Goal: Transaction & Acquisition: Download file/media

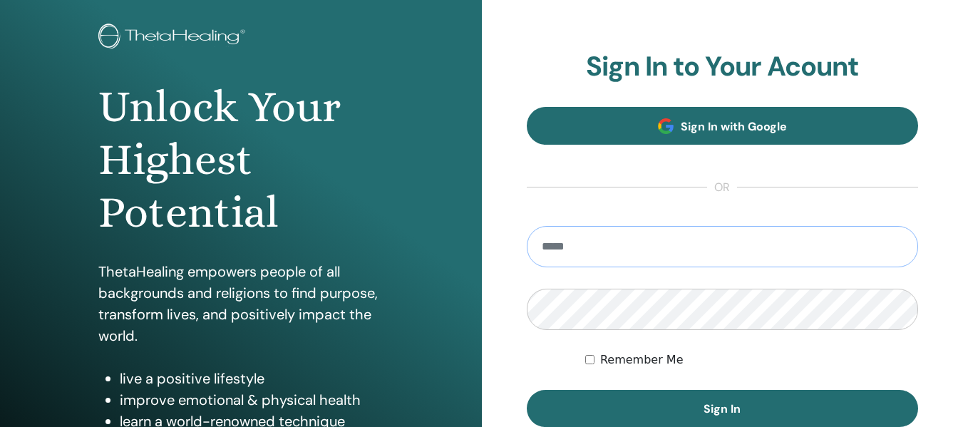
scroll to position [143, 0]
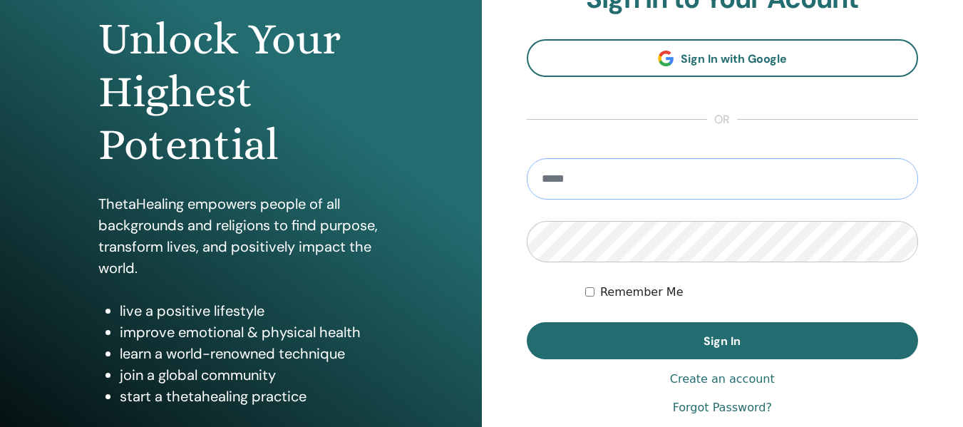
click at [639, 186] on input "email" at bounding box center [723, 178] width 392 height 41
type input "**********"
click at [620, 291] on label "Remember Me" at bounding box center [641, 292] width 83 height 17
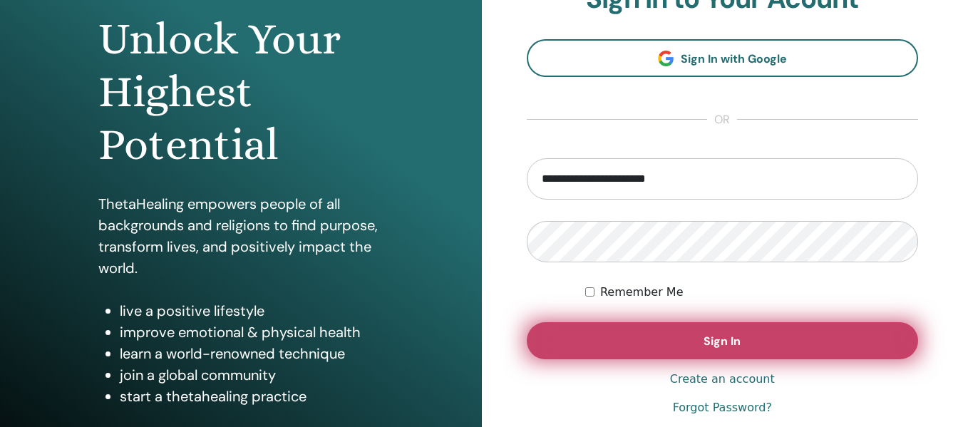
click at [675, 339] on button "Sign In" at bounding box center [723, 340] width 392 height 37
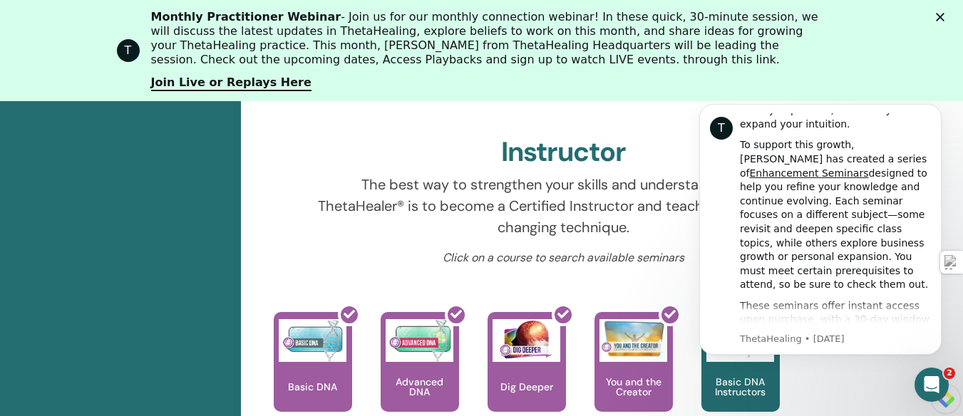
scroll to position [537, 0]
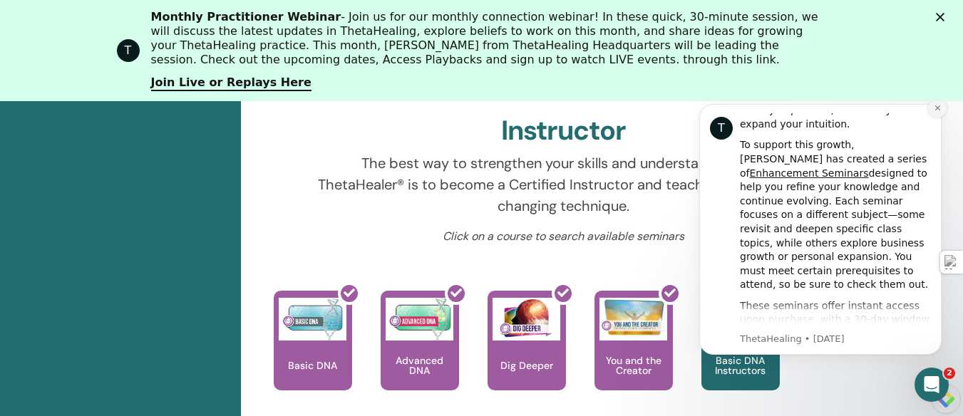
click at [936, 111] on icon "Dismiss notification" at bounding box center [938, 108] width 8 height 8
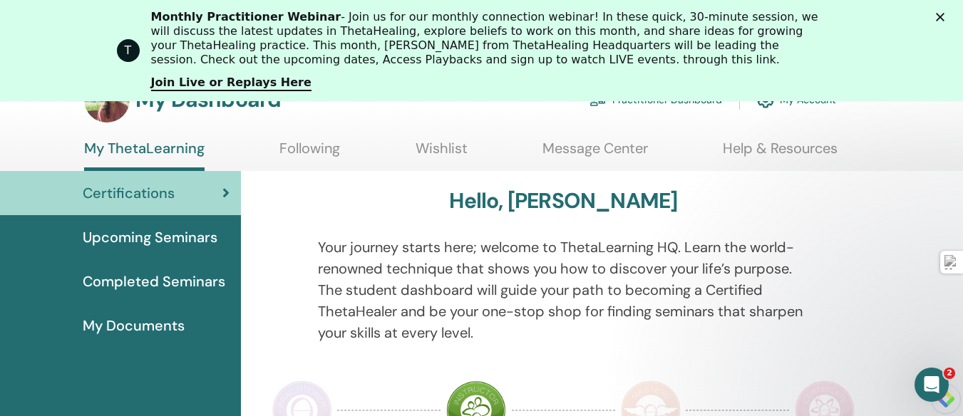
scroll to position [109, 0]
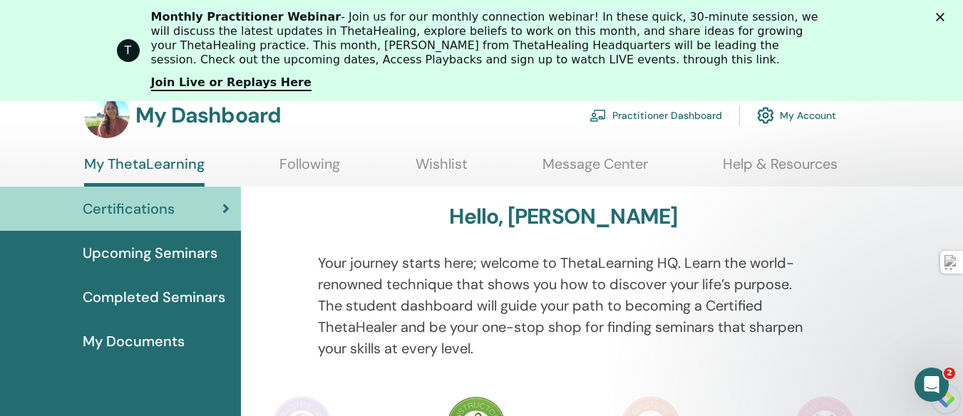
click at [170, 209] on span "Certifications" at bounding box center [129, 208] width 92 height 21
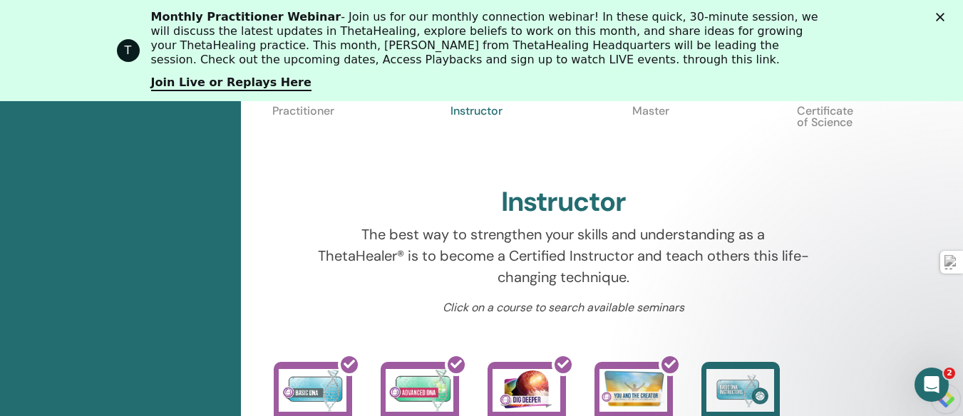
scroll to position [394, 0]
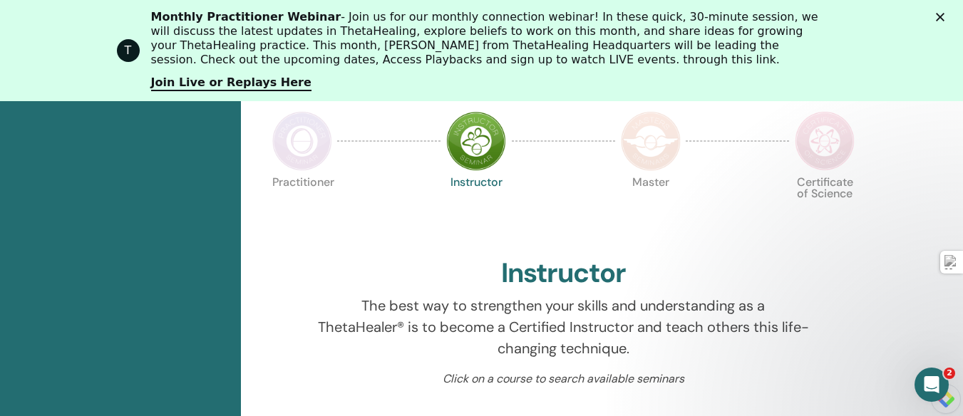
click at [295, 143] on img at bounding box center [302, 141] width 60 height 60
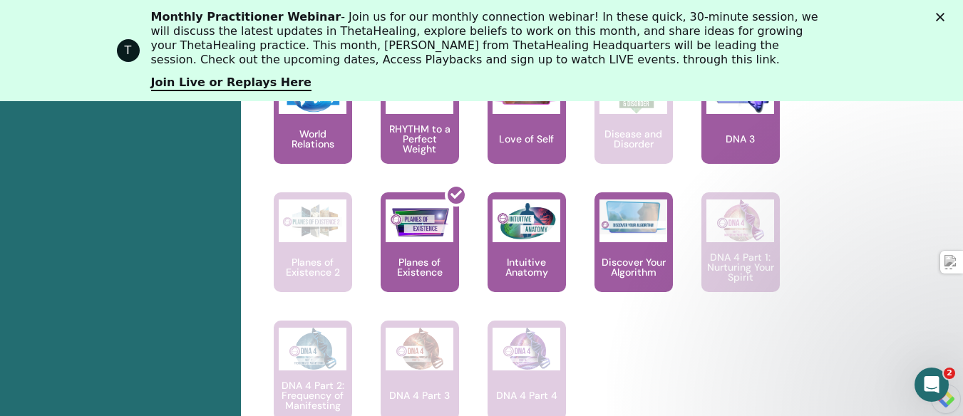
scroll to position [1321, 0]
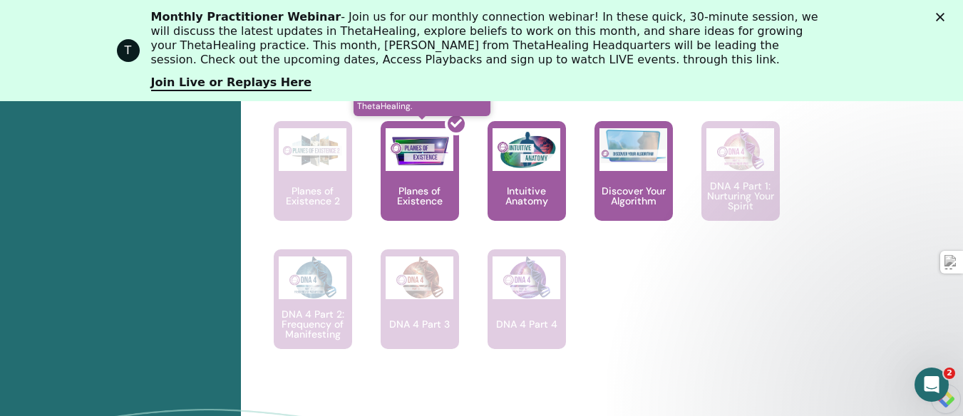
click at [454, 158] on div at bounding box center [428, 177] width 78 height 128
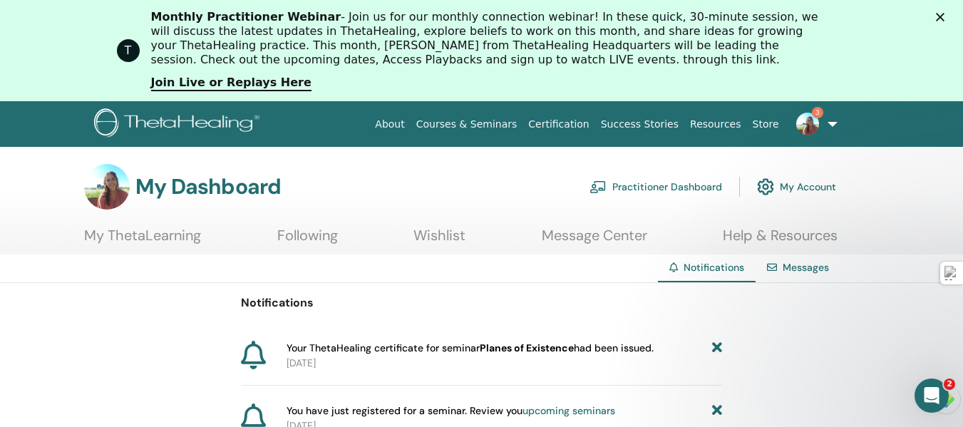
click at [832, 128] on link "3" at bounding box center [814, 124] width 58 height 46
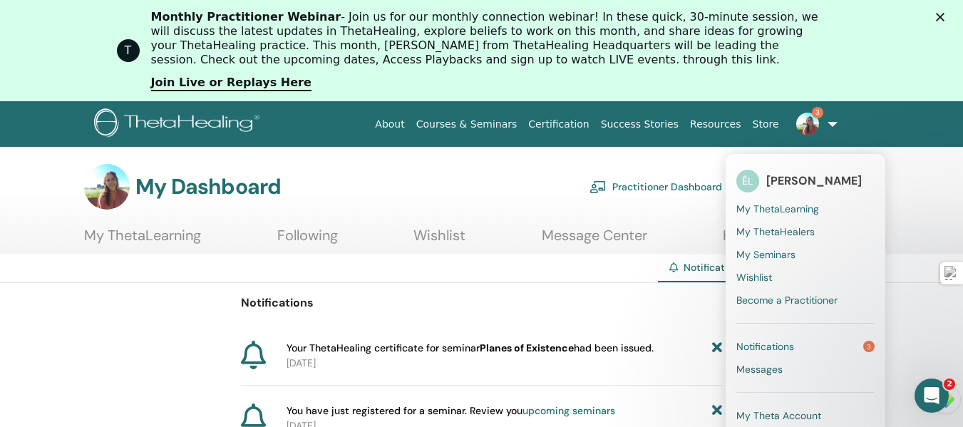
click at [767, 216] on link "My ThetaLearning" at bounding box center [806, 209] width 138 height 23
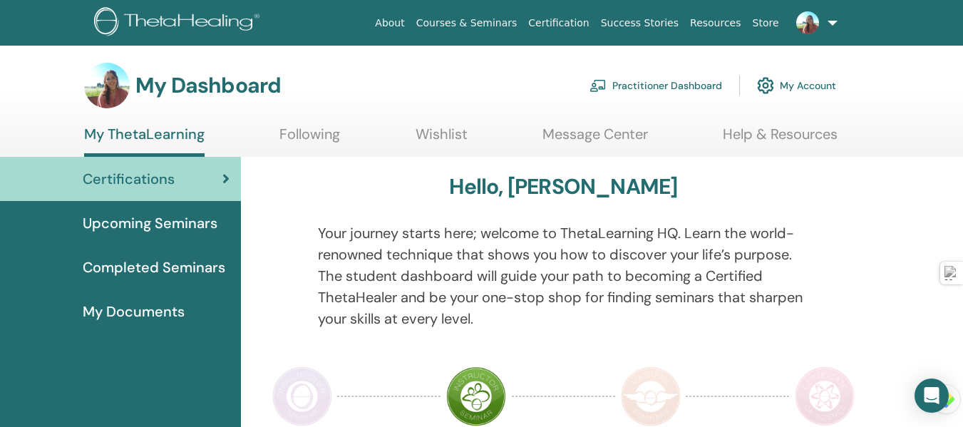
click at [160, 272] on span "Completed Seminars" at bounding box center [154, 267] width 143 height 21
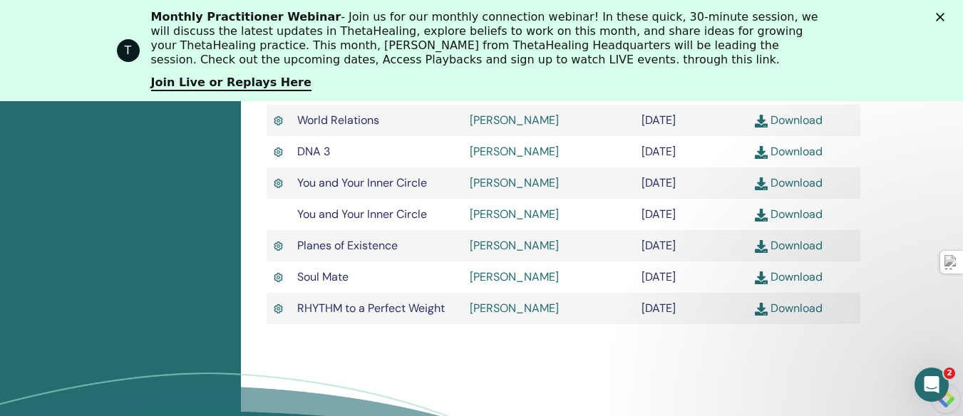
scroll to position [751, 0]
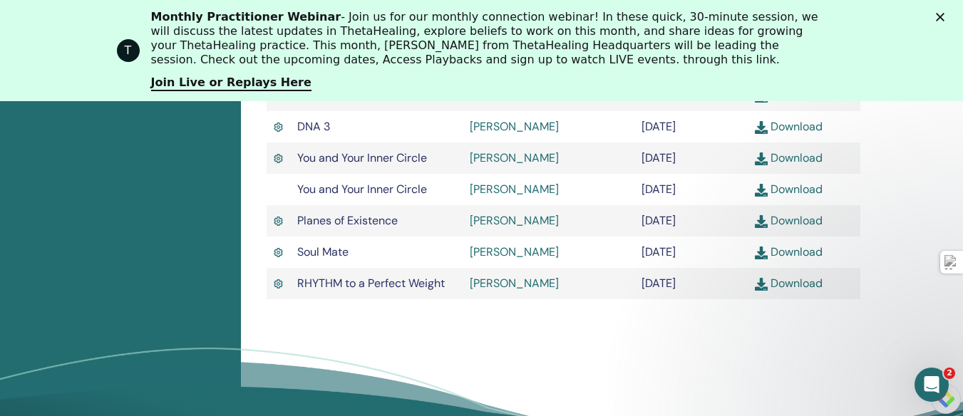
click at [799, 228] on link "Download" at bounding box center [789, 220] width 68 height 15
